Goal: Information Seeking & Learning: Learn about a topic

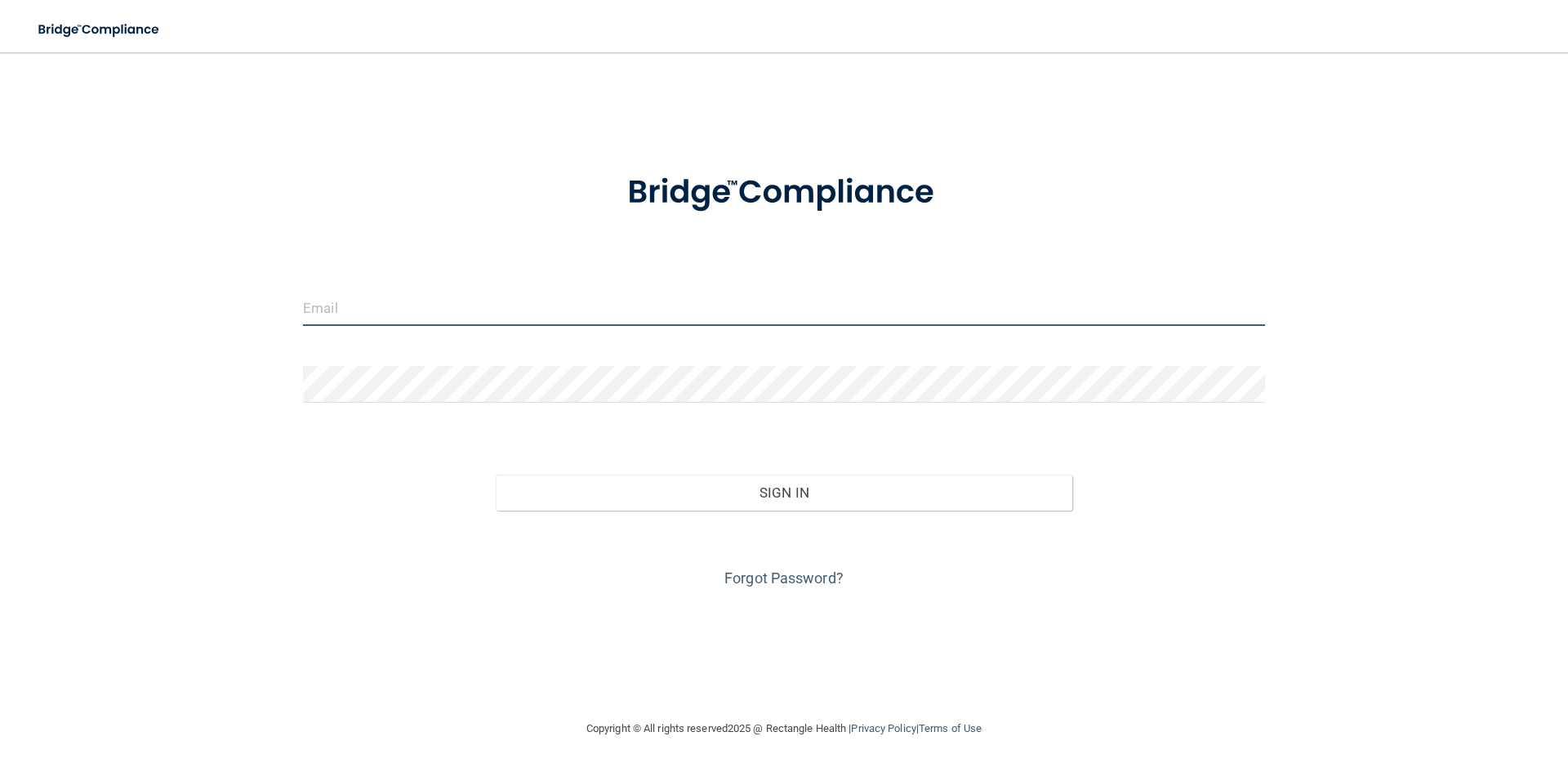
click at [681, 312] on input "email" at bounding box center [784, 307] width 962 height 37
type input "[EMAIL_ADDRESS][DOMAIN_NAME]"
click at [572, 308] on input "[EMAIL_ADDRESS][DOMAIN_NAME]" at bounding box center [784, 307] width 962 height 37
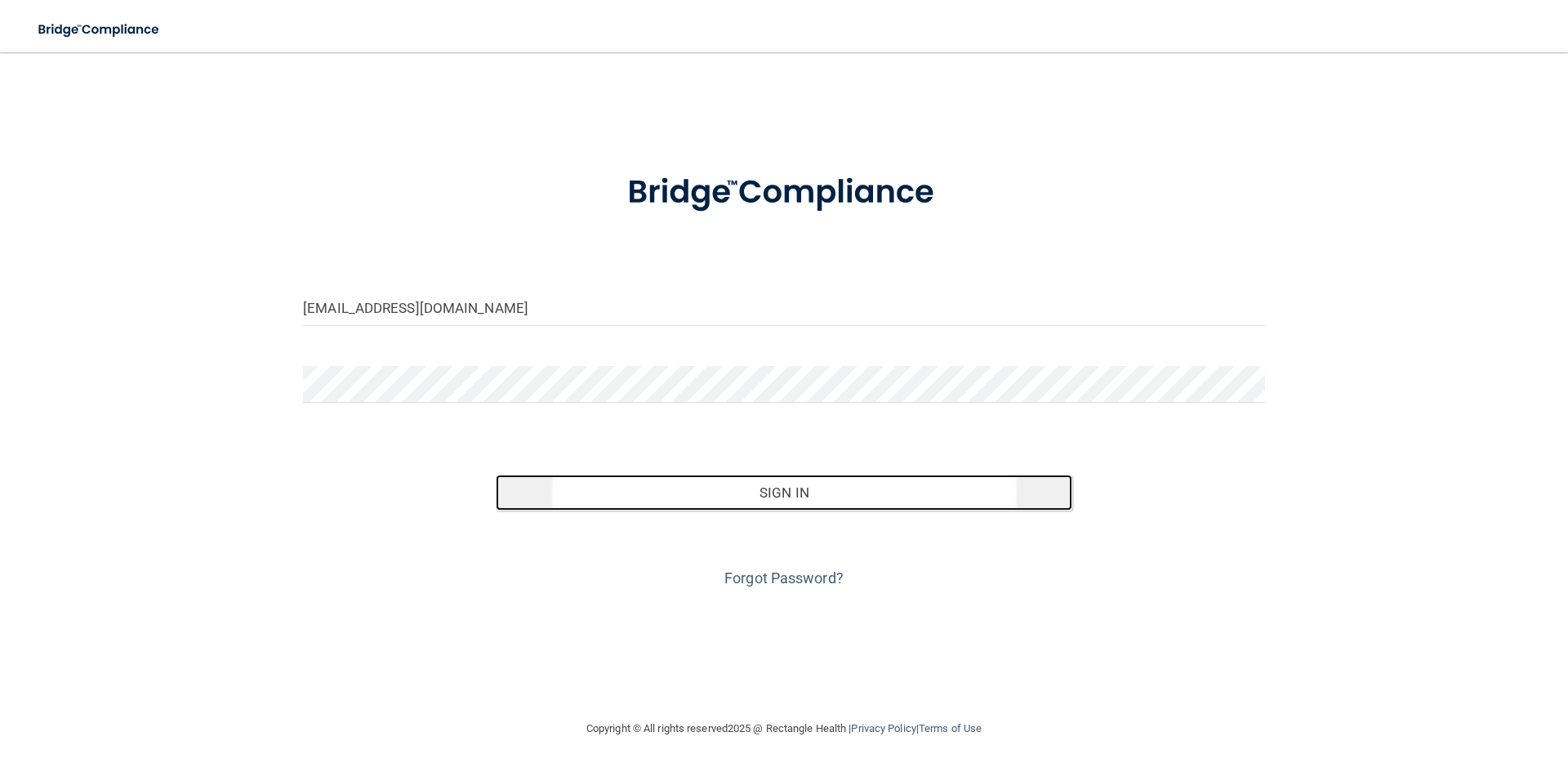
click at [832, 500] on button "Sign In" at bounding box center [785, 492] width 578 height 36
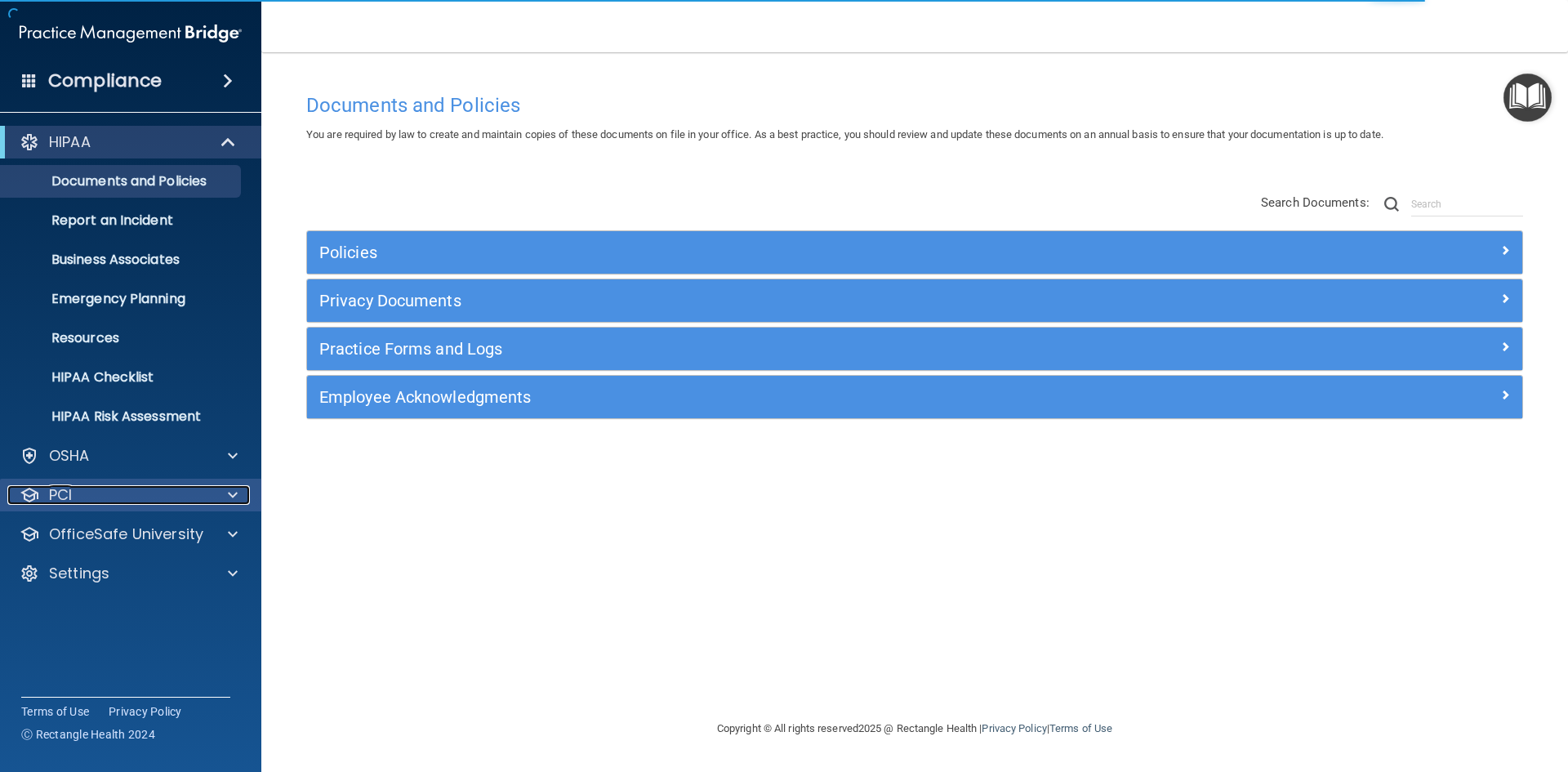
click at [100, 497] on div "PCI" at bounding box center [108, 495] width 203 height 20
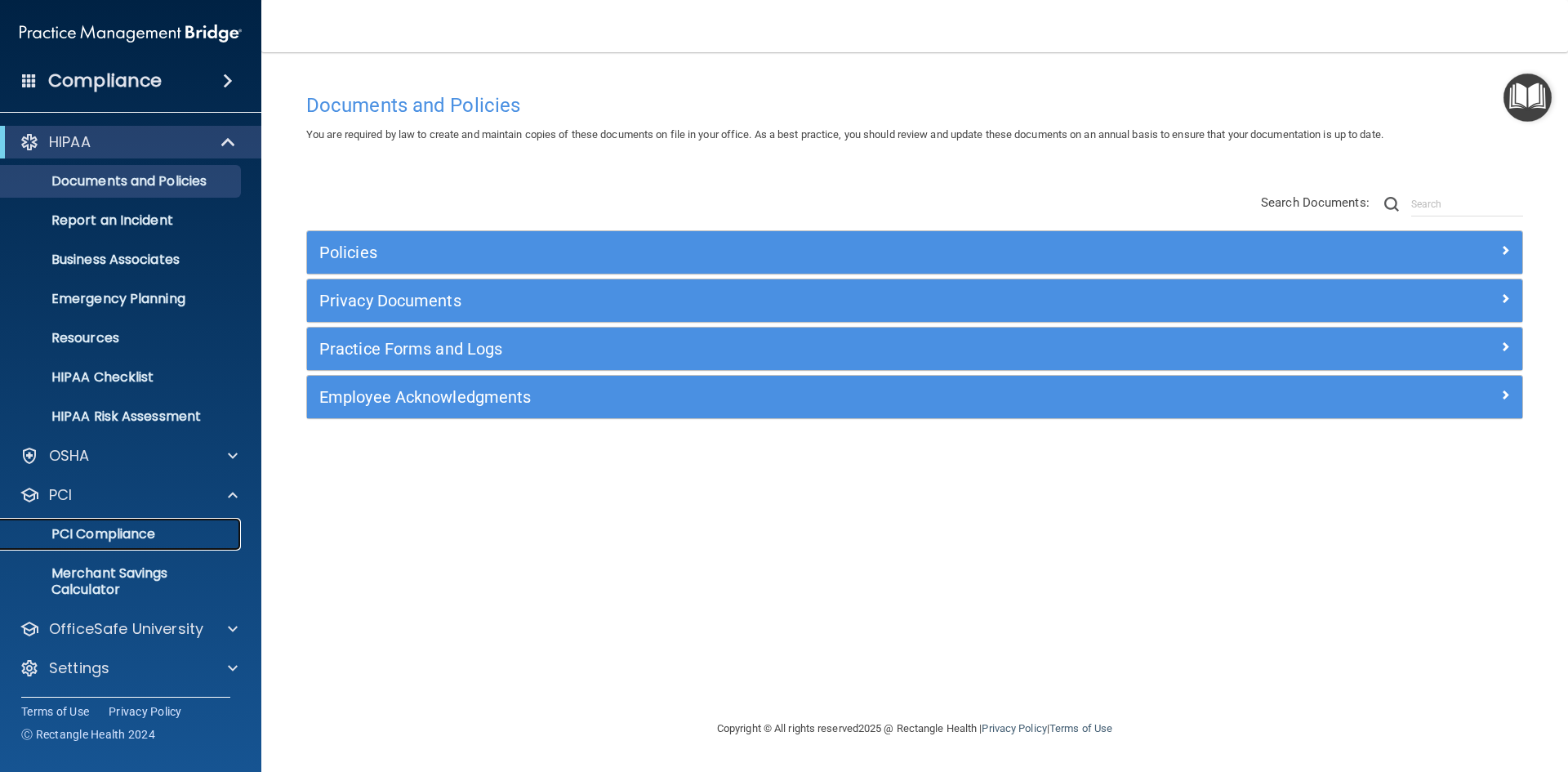
click at [132, 534] on p "PCI Compliance" at bounding box center [122, 534] width 223 height 17
click at [98, 533] on p "PCI Compliance" at bounding box center [122, 534] width 223 height 17
click at [119, 536] on p "PCI Compliance" at bounding box center [122, 534] width 223 height 17
